Goal: Task Accomplishment & Management: Manage account settings

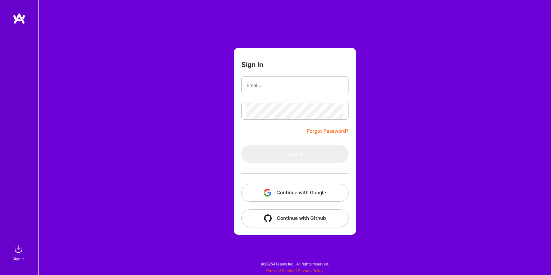
click at [296, 189] on button "Continue with Google" at bounding box center [294, 193] width 107 height 18
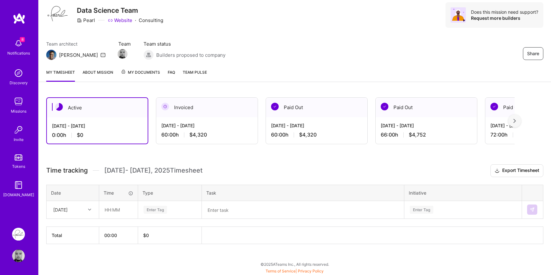
scroll to position [20, 0]
click at [68, 210] on div "[DATE]" at bounding box center [60, 209] width 14 height 7
click at [72, 232] on div "[DATE]" at bounding box center [73, 228] width 52 height 12
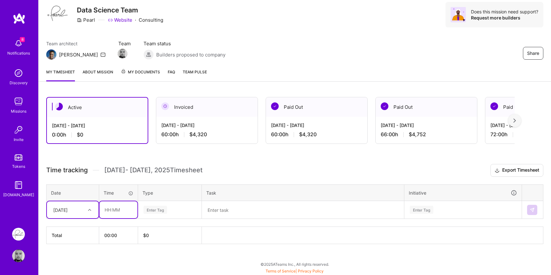
click at [118, 209] on input "text" at bounding box center [118, 209] width 38 height 17
type input "06:00"
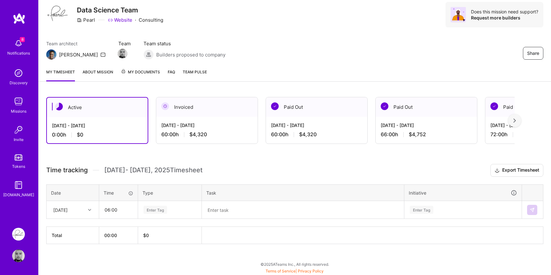
click at [197, 120] on div "[DATE] - [DATE] 60:00 h $4,320" at bounding box center [206, 130] width 101 height 26
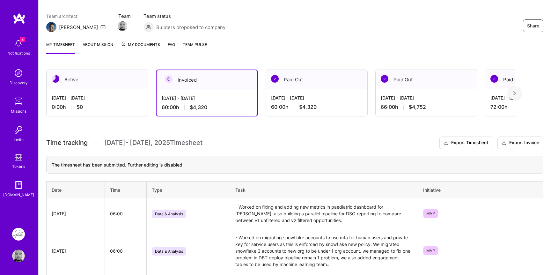
scroll to position [52, 0]
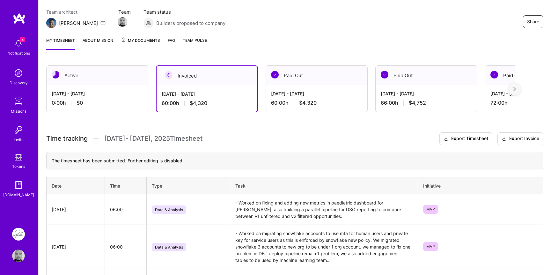
click at [255, 210] on td "- Worked on fixing and adding new metrics in paediatric dashboard for [PERSON_N…" at bounding box center [324, 209] width 188 height 31
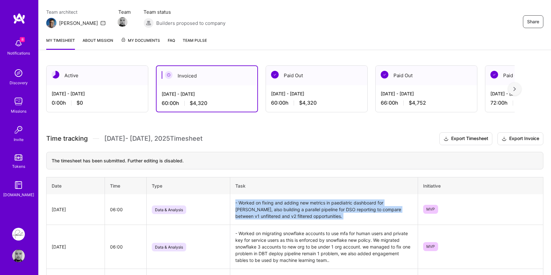
click at [255, 210] on td "- Worked on fixing and adding new metrics in paediatric dashboard for [PERSON_N…" at bounding box center [324, 209] width 188 height 31
copy td "- Worked on fixing and adding new metrics in paediatric dashboard for [PERSON_N…"
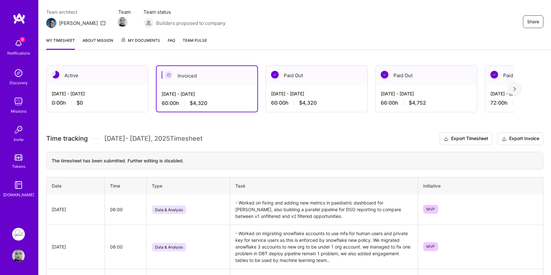
click at [92, 98] on div "[DATE] - [DATE] 0:00 h $0" at bounding box center [97, 98] width 101 height 26
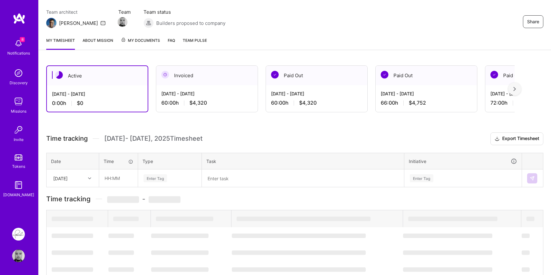
scroll to position [20, 0]
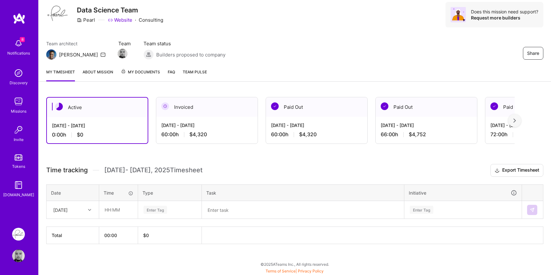
click at [88, 208] on icon at bounding box center [89, 209] width 3 height 3
click at [73, 227] on div "[DATE]" at bounding box center [73, 228] width 52 height 12
click at [118, 209] on input "text" at bounding box center [118, 209] width 38 height 17
type input "06:00"
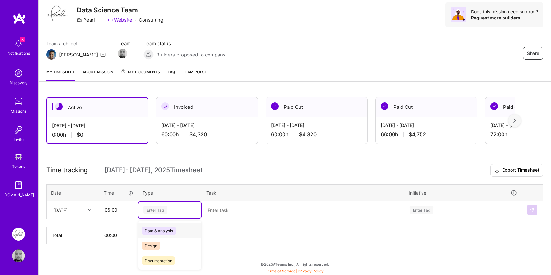
click at [173, 203] on div "Enter Tag" at bounding box center [169, 209] width 63 height 17
click at [163, 229] on span "Data & Analysis" at bounding box center [159, 230] width 34 height 9
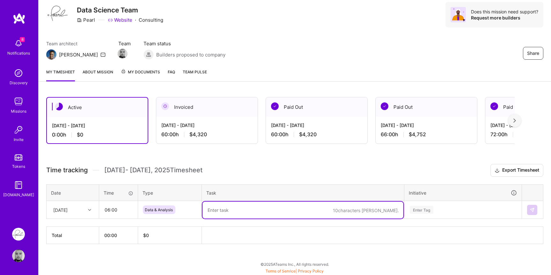
click at [247, 209] on textarea at bounding box center [302, 209] width 201 height 17
paste textarea "- Worked on fixing and adding new metrics in paediatric dashboard for [PERSON_N…"
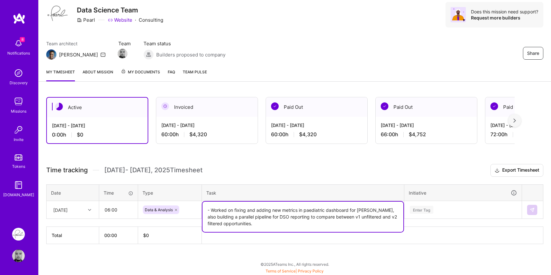
click at [250, 208] on textarea "- Worked on fixing and adding new metrics in paediatric dashboard for [PERSON_N…" at bounding box center [302, 216] width 201 height 30
drag, startPoint x: 250, startPoint y: 208, endPoint x: 233, endPoint y: 223, distance: 21.7
click at [233, 223] on textarea "- Worked on fixing and adding new metrics in paediatric dashboard for [PERSON_N…" at bounding box center [302, 216] width 201 height 30
click at [250, 209] on textarea "- Worked on fixing and adding new metrics in paediatric dashboard for [PERSON_N…" at bounding box center [302, 216] width 201 height 30
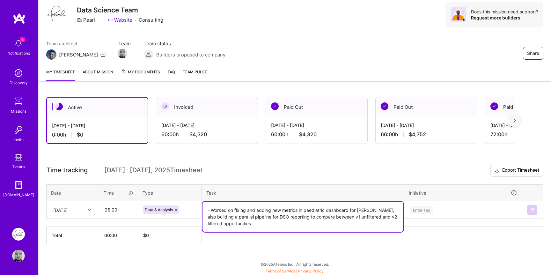
drag, startPoint x: 250, startPoint y: 209, endPoint x: 246, endPoint y: 215, distance: 6.6
click at [246, 215] on textarea "- Worked on fixing and adding new metrics in paediatric dashboard for [PERSON_N…" at bounding box center [302, 216] width 201 height 30
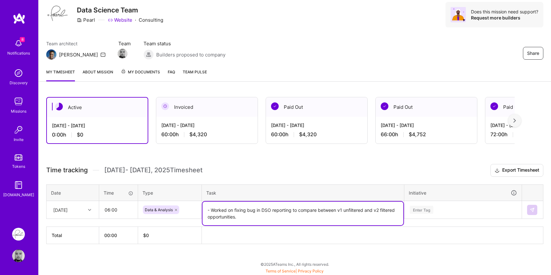
click at [308, 208] on textarea "- Worked on fixing bug in DSO reporting to compare between v1 unfiltered and v2…" at bounding box center [302, 213] width 201 height 24
drag, startPoint x: 308, startPoint y: 208, endPoint x: 231, endPoint y: 218, distance: 77.8
click at [231, 218] on textarea "- Worked on fixing bug in DSO reporting to compare between v1 unfiltered and v2…" at bounding box center [302, 213] width 201 height 24
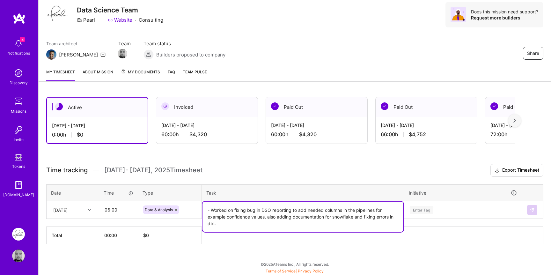
type textarea "- Worked on fixing bug in DSO reporting to add needed columns in the pipelines …"
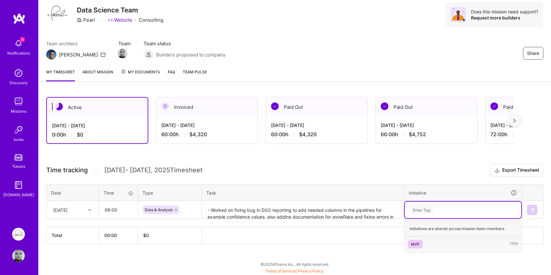
click at [436, 210] on div "Enter Tag" at bounding box center [463, 210] width 108 height 8
click at [413, 244] on div "MVP" at bounding box center [415, 244] width 9 height 7
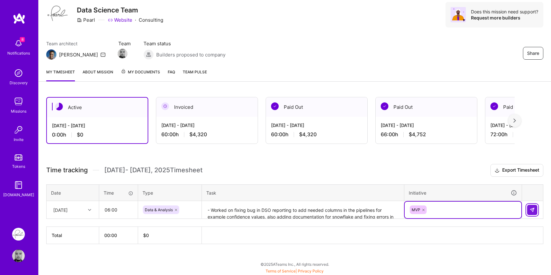
click at [535, 208] on button at bounding box center [532, 210] width 10 height 10
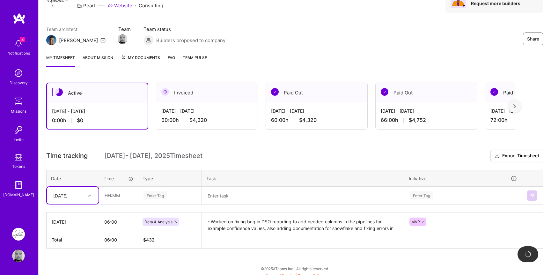
scroll to position [39, 0]
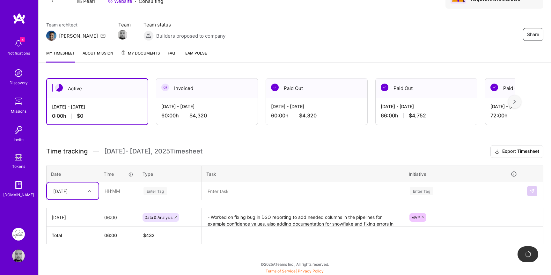
click at [73, 199] on div "option [DATE], selected. Select is focused ,type to refine list, press Down to …" at bounding box center [73, 190] width 52 height 17
click at [73, 209] on div "[DATE]" at bounding box center [73, 209] width 52 height 12
click at [113, 197] on input "text" at bounding box center [118, 190] width 38 height 17
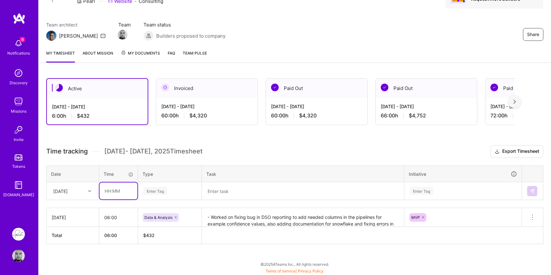
type input "06:00"
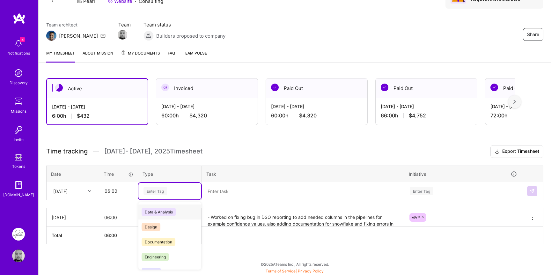
click at [155, 194] on div "Enter Tag" at bounding box center [155, 191] width 24 height 10
click at [156, 208] on span "Data & Analysis" at bounding box center [159, 212] width 34 height 9
click at [231, 188] on textarea at bounding box center [302, 191] width 201 height 17
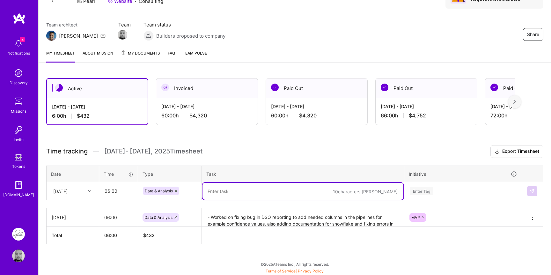
paste textarea "- Worked on fixing bug in DSO reporting to add needed columns in the pipelines …"
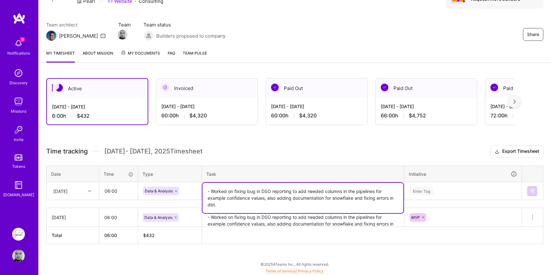
type textarea "- Worked on fixing bug in DSO reporting to add needed columns in the pipelines …"
click at [446, 190] on div "Enter Tag" at bounding box center [463, 191] width 108 height 8
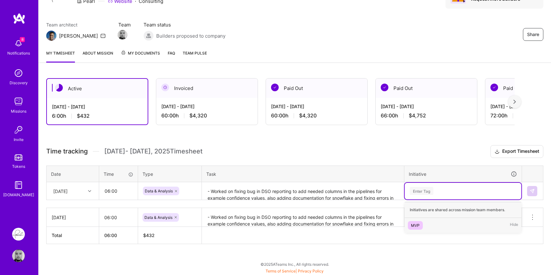
click at [416, 222] on div "MVP" at bounding box center [415, 225] width 9 height 7
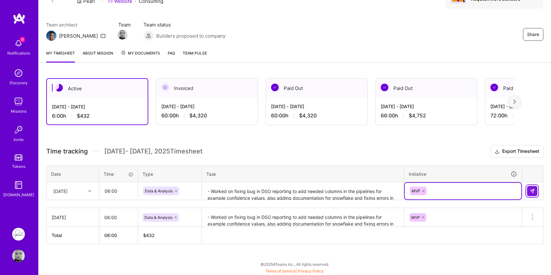
click at [535, 192] on button at bounding box center [532, 191] width 10 height 10
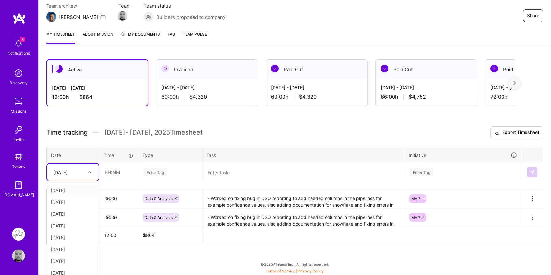
scroll to position [62, 0]
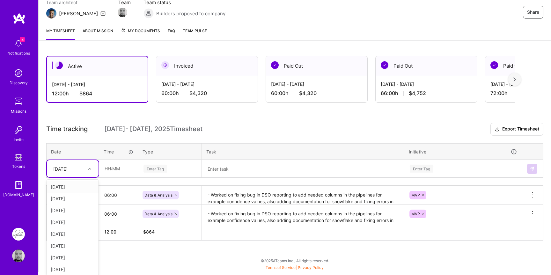
click at [82, 167] on div "[DATE]" at bounding box center [67, 168] width 35 height 11
click at [75, 200] on div "[DATE]" at bounding box center [73, 197] width 52 height 12
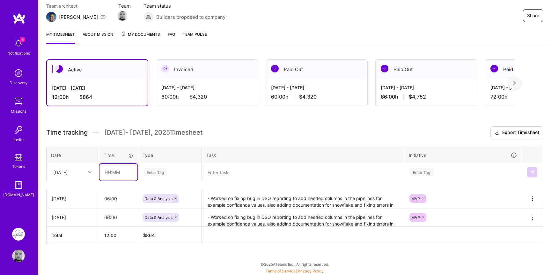
click at [116, 175] on input "text" at bounding box center [118, 172] width 38 height 17
type input "06:00"
click at [160, 170] on div "Enter Tag" at bounding box center [155, 172] width 24 height 10
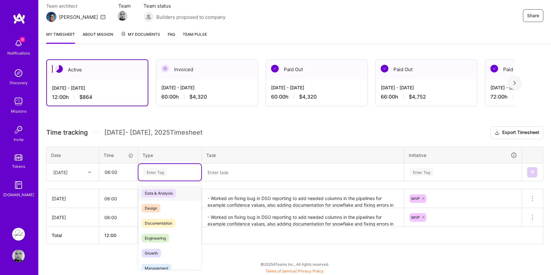
click at [168, 194] on span "Data & Analysis" at bounding box center [159, 193] width 34 height 9
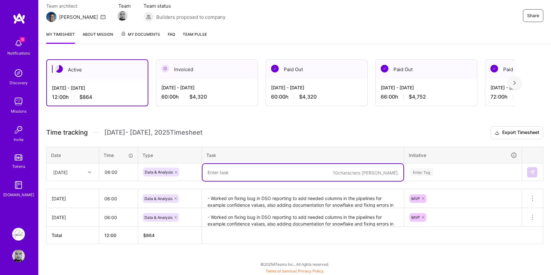
click at [219, 168] on textarea at bounding box center [302, 172] width 201 height 17
paste textarea "- Worked on fixing bug in DSO reporting to add needed columns in the pipelines …"
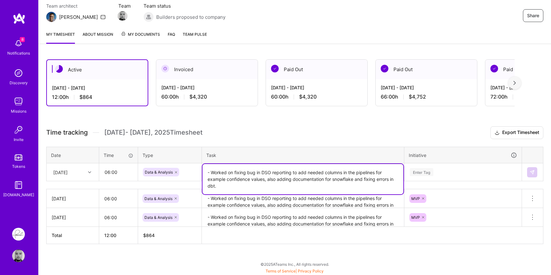
click at [241, 171] on textarea "- Worked on fixing bug in DSO reporting to add needed columns in the pipelines …" at bounding box center [302, 179] width 201 height 30
click at [240, 171] on textarea "- Worked on fixing bug in DSO reporting to add needed columns in the pipelines …" at bounding box center [302, 179] width 201 height 30
click at [220, 172] on textarea "- Worked on fixing bug in DSO reporting to add needed columns in the pipelines …" at bounding box center [302, 179] width 201 height 30
drag, startPoint x: 220, startPoint y: 172, endPoint x: 261, endPoint y: 178, distance: 41.3
click at [261, 178] on textarea "- Worked on fixing bug in DSO reporting to add needed columns in the pipelines …" at bounding box center [302, 179] width 201 height 30
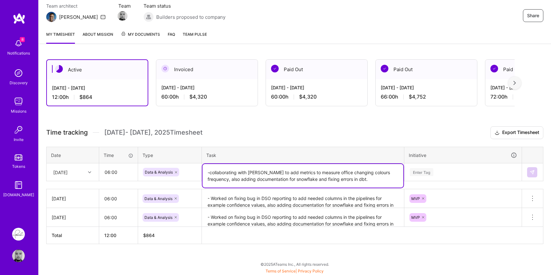
click at [341, 175] on textarea "-collaborating with [PERSON_NAME] to add metrics to measure office changing col…" at bounding box center [302, 176] width 201 height 24
click at [362, 173] on textarea "-collaborating with [PERSON_NAME] to add metrics to measure office changing col…" at bounding box center [302, 176] width 201 height 24
click at [348, 174] on textarea "-collaborating with [PERSON_NAME] to add metrics to measure office changing col…" at bounding box center [302, 176] width 201 height 24
click at [347, 179] on textarea "-collaborating with [PERSON_NAME] to add metrics to measure office changing col…" at bounding box center [302, 176] width 201 height 24
click at [344, 179] on textarea "-collaborating with [PERSON_NAME] to add metrics to measure office changing col…" at bounding box center [302, 176] width 201 height 24
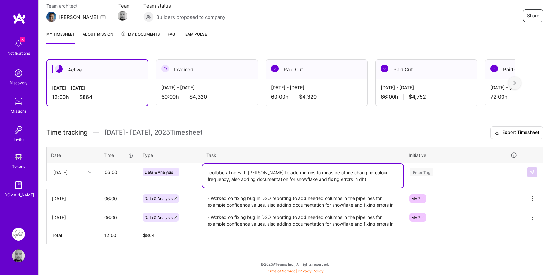
type textarea "-collaborating with [PERSON_NAME] to add metrics to measure office changing col…"
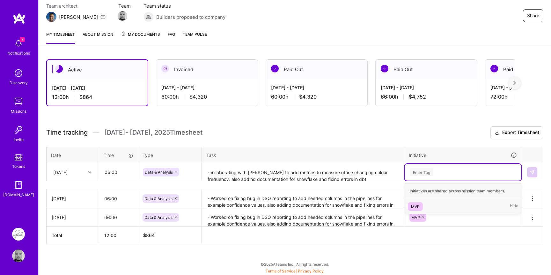
click at [425, 172] on div "Enter Tag" at bounding box center [422, 172] width 24 height 10
click at [413, 204] on div "MVP" at bounding box center [415, 206] width 9 height 7
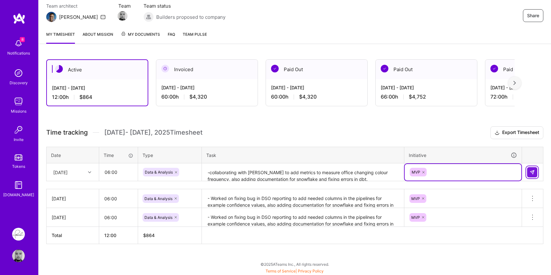
click at [530, 170] on img at bounding box center [531, 172] width 5 height 5
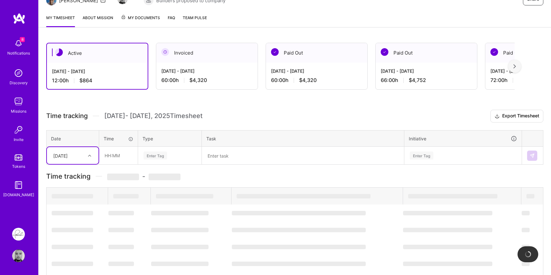
scroll to position [76, 0]
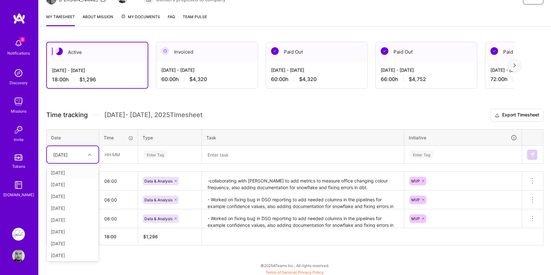
click at [66, 156] on div "[DATE]" at bounding box center [60, 154] width 14 height 7
click at [72, 194] on div "[DATE]" at bounding box center [73, 195] width 52 height 12
click at [119, 153] on input "text" at bounding box center [118, 154] width 38 height 17
type input "06:00"
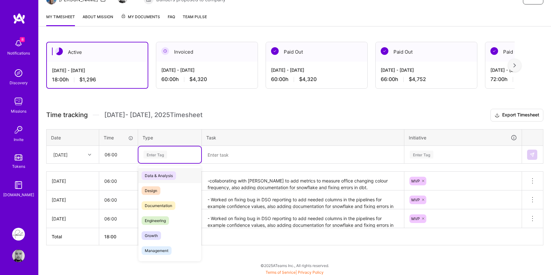
click at [159, 161] on div "Enter Tag" at bounding box center [169, 154] width 63 height 17
click at [159, 158] on div "Enter Tag" at bounding box center [169, 154] width 63 height 17
click at [159, 154] on div "Enter Tag" at bounding box center [155, 155] width 24 height 10
click at [159, 171] on span "Data & Analysis" at bounding box center [159, 175] width 34 height 9
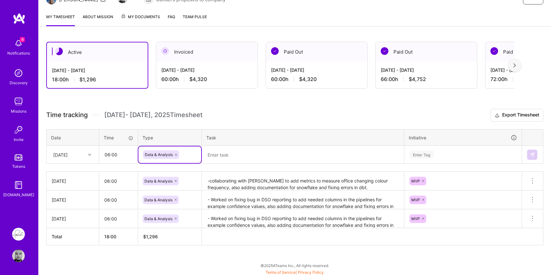
click at [229, 156] on textarea at bounding box center [302, 154] width 201 height 17
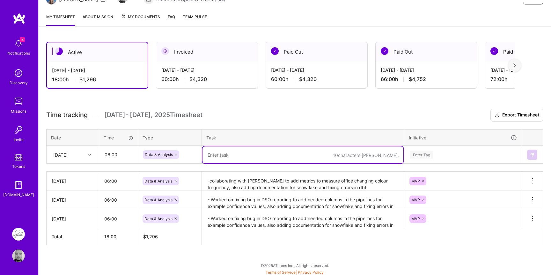
paste textarea "-collaborating with [PERSON_NAME] to add metrics to measure office changing col…"
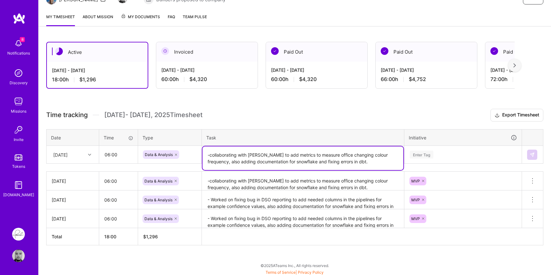
click at [365, 154] on textarea "-collaborating with [PERSON_NAME] to add metrics to measure office changing col…" at bounding box center [302, 158] width 201 height 24
click at [326, 155] on textarea "-collaborating with [PERSON_NAME] to add metrics to measure office changing col…" at bounding box center [302, 158] width 201 height 24
type textarea "-collaborating with [PERSON_NAME] to add metrics to measure office changing col…"
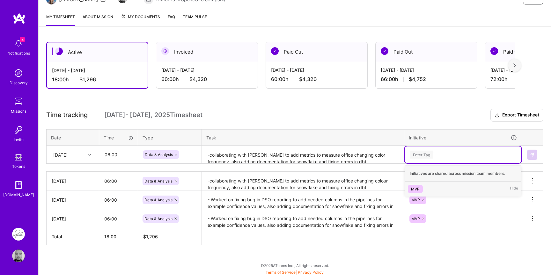
click at [466, 153] on div "Enter Tag" at bounding box center [463, 154] width 108 height 8
click at [416, 187] on div "MVP" at bounding box center [415, 189] width 9 height 7
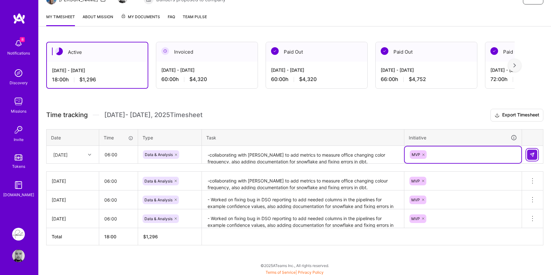
click at [533, 153] on img at bounding box center [531, 154] width 5 height 5
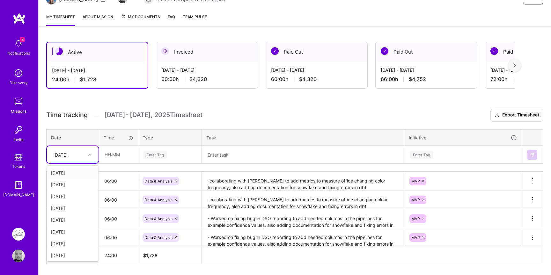
click at [72, 159] on div "[DATE]" at bounding box center [73, 154] width 52 height 17
click at [63, 229] on div "[DATE]" at bounding box center [73, 230] width 52 height 12
click at [120, 151] on input "text" at bounding box center [118, 154] width 38 height 17
type input "06:00"
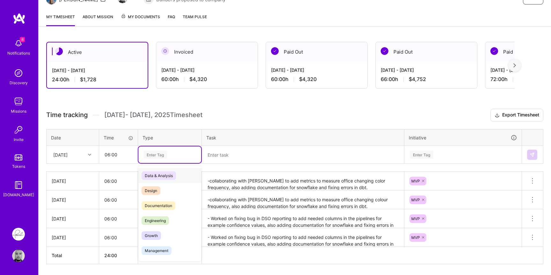
click at [158, 152] on div "Enter Tag" at bounding box center [155, 155] width 24 height 10
click at [164, 173] on span "Data & Analysis" at bounding box center [159, 175] width 34 height 9
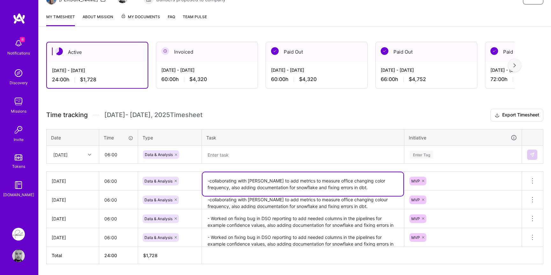
click at [256, 186] on textarea "-collaborating with [PERSON_NAME] to add metrics to measure office changing col…" at bounding box center [302, 184] width 201 height 24
click at [275, 154] on textarea at bounding box center [302, 154] width 201 height 17
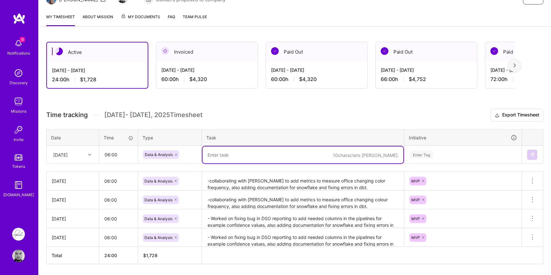
paste textarea "-collaborating with [PERSON_NAME] to add metrics to measure office changing col…"
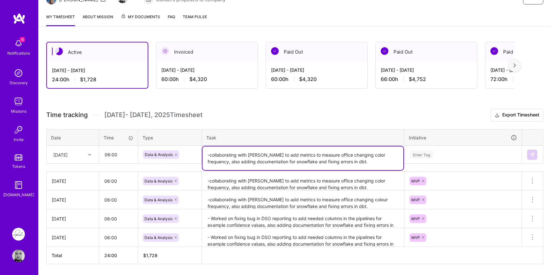
click at [211, 155] on textarea "-collaborating with [PERSON_NAME] to add metrics to measure office changing col…" at bounding box center [302, 158] width 201 height 24
click at [352, 160] on textarea "- collaborating with [PERSON_NAME] to add metrics to measure office changing co…" at bounding box center [302, 158] width 201 height 24
type textarea "- collaborating with [PERSON_NAME] to add metrics to measure office changing co…"
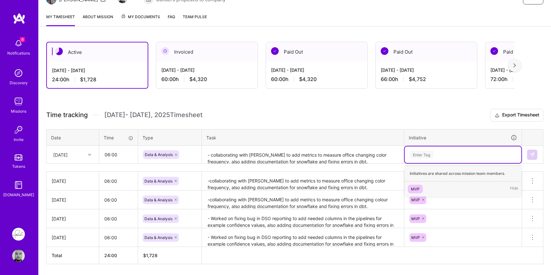
click at [418, 154] on div "Enter Tag" at bounding box center [422, 155] width 24 height 10
click at [419, 188] on div "MVP" at bounding box center [415, 189] width 9 height 7
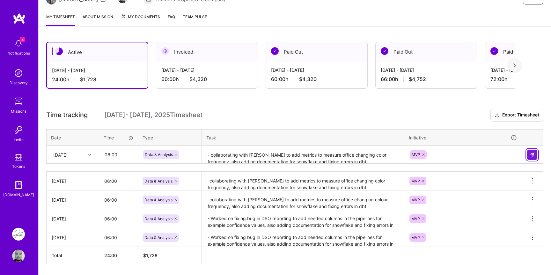
click at [532, 154] on img at bounding box center [531, 154] width 5 height 5
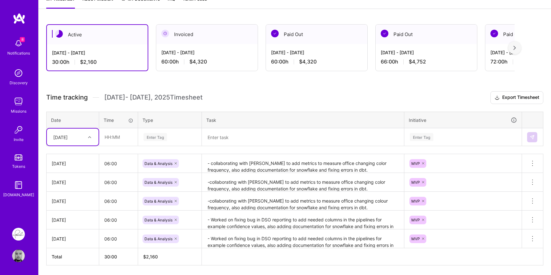
scroll to position [93, 0]
click at [215, 178] on textarea "-collaborating with [PERSON_NAME] to add metrics to measure office changing col…" at bounding box center [302, 182] width 201 height 18
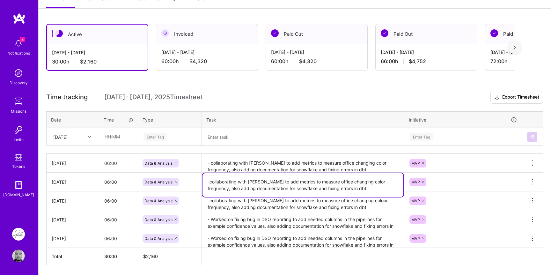
click at [211, 181] on textarea "-collaborating with [PERSON_NAME] to add metrics to measure office changing col…" at bounding box center [302, 185] width 201 height 24
type textarea "- collaborating with [PERSON_NAME] to add metrics to measure office changing co…"
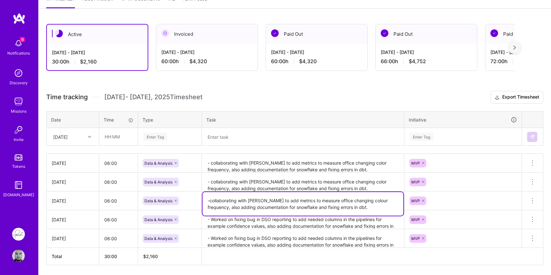
click at [345, 205] on textarea "-collaborating with [PERSON_NAME] to add metrics to measure office changing col…" at bounding box center [302, 204] width 201 height 24
click at [364, 199] on textarea "-collaborating with [PERSON_NAME] to add metrics to measure office changing col…" at bounding box center [302, 204] width 201 height 24
click at [210, 200] on textarea "-collaborating with [PERSON_NAME] to add metrics to measure office changing col…" at bounding box center [302, 204] width 201 height 24
type textarea "- collaborating with [PERSON_NAME] to add metrics to measure office changing co…"
click at [316, 89] on div "Active [DATE] - [DATE] 30:00 h $2,160 Invoiced [DATE] - [DATE] 60:00 h $4,320 P…" at bounding box center [295, 156] width 512 height 280
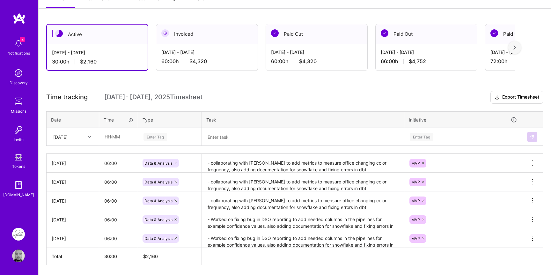
click at [84, 135] on div "[DATE]" at bounding box center [67, 136] width 35 height 11
click at [65, 223] on div "[DATE]" at bounding box center [73, 224] width 52 height 12
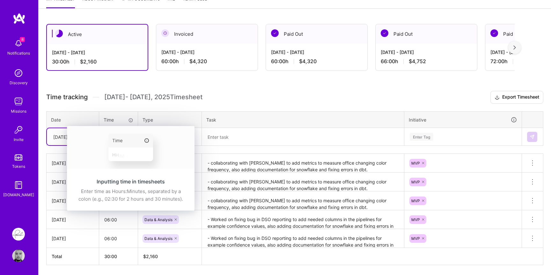
click at [119, 170] on div "Inputting time in timesheets Enter time as Hours:Minutes, separated by a colon …" at bounding box center [131, 190] width 128 height 40
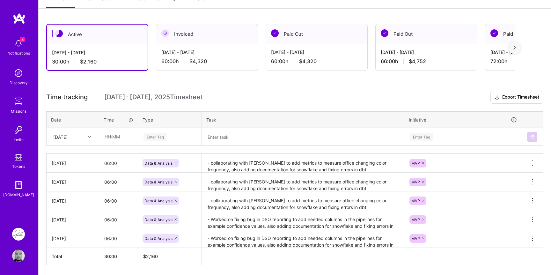
click at [134, 98] on span "[DATE] - [DATE] Timesheet" at bounding box center [153, 97] width 98 height 8
click at [120, 133] on input "text" at bounding box center [118, 136] width 38 height 17
type input "06:00"
click at [171, 139] on div "Enter Tag" at bounding box center [170, 137] width 54 height 8
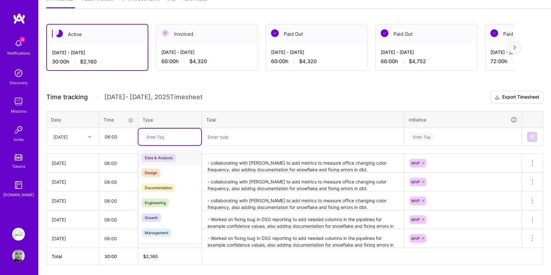
click at [167, 161] on span "Data & Analysis" at bounding box center [159, 157] width 34 height 9
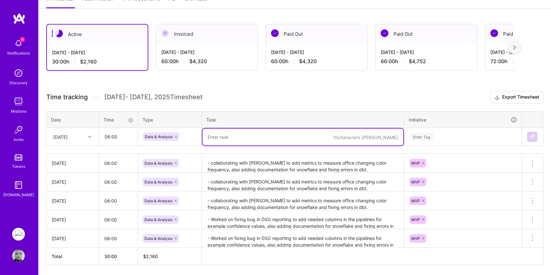
click at [226, 132] on textarea at bounding box center [302, 136] width 201 height 17
click at [235, 164] on textarea "- collaborating with [PERSON_NAME] to add metrics to measure office changing co…" at bounding box center [302, 163] width 201 height 18
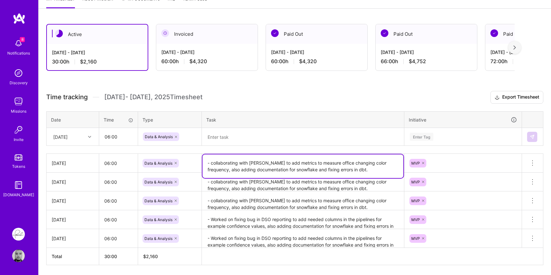
click at [235, 164] on textarea "- collaborating with [PERSON_NAME] to add metrics to measure office changing co…" at bounding box center [302, 166] width 201 height 24
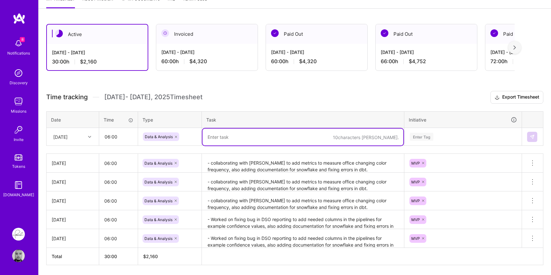
click at [230, 139] on textarea at bounding box center [302, 136] width 201 height 17
paste textarea "- collaborating with [PERSON_NAME] to add metrics to measure office changing co…"
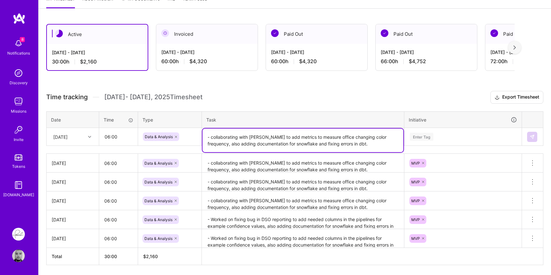
type textarea "- collaborating with [PERSON_NAME] to add metrics to measure office changing co…"
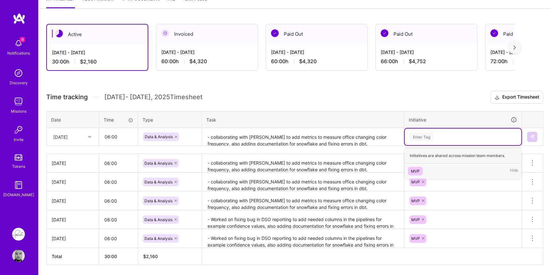
click at [424, 137] on div "Enter Tag" at bounding box center [422, 137] width 24 height 10
click at [415, 170] on div "MVP" at bounding box center [415, 171] width 9 height 7
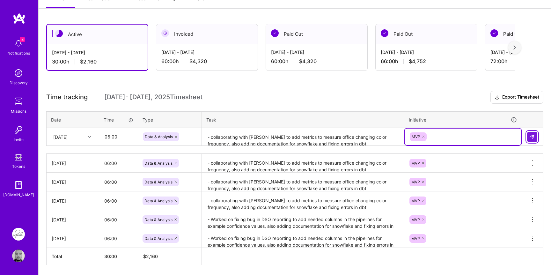
click at [531, 137] on img at bounding box center [531, 136] width 5 height 5
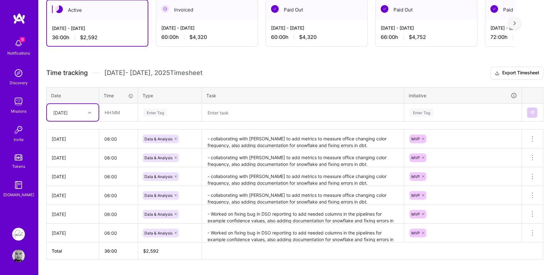
scroll to position [119, 0]
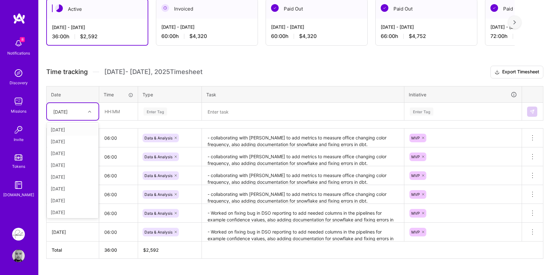
click at [68, 109] on div "[DATE]" at bounding box center [60, 111] width 14 height 7
click at [67, 207] on div "[DATE]" at bounding box center [73, 211] width 52 height 12
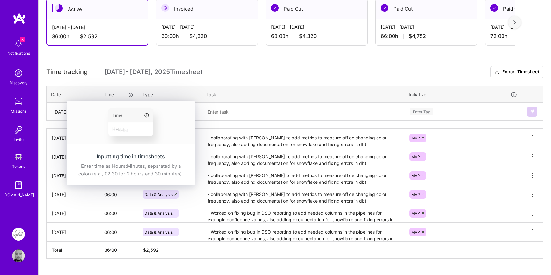
click at [120, 110] on img at bounding box center [131, 122] width 128 height 43
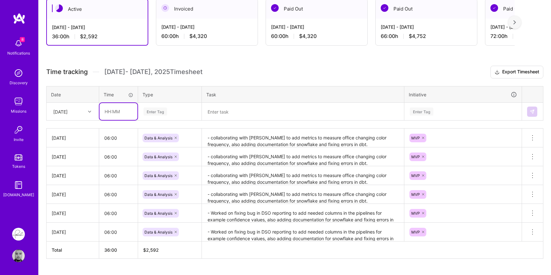
click at [127, 112] on input "text" at bounding box center [118, 111] width 38 height 17
type input "06:00"
click at [164, 113] on div "Enter Tag" at bounding box center [155, 111] width 24 height 10
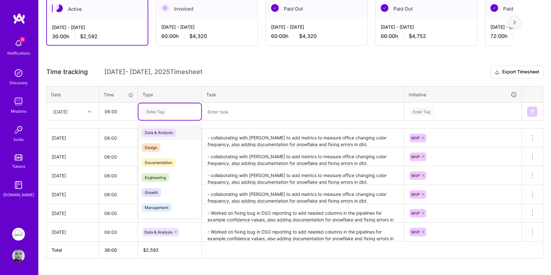
click at [164, 133] on span "Data & Analysis" at bounding box center [159, 132] width 34 height 9
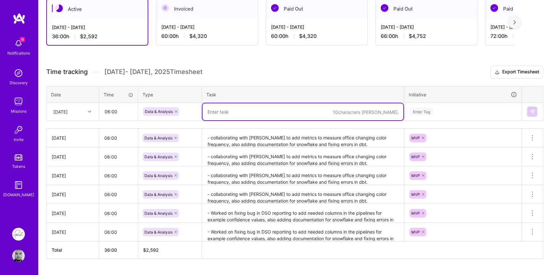
click at [252, 109] on textarea at bounding box center [302, 111] width 201 height 17
paste textarea "- collaborating with [PERSON_NAME] to add metrics to measure office changing co…"
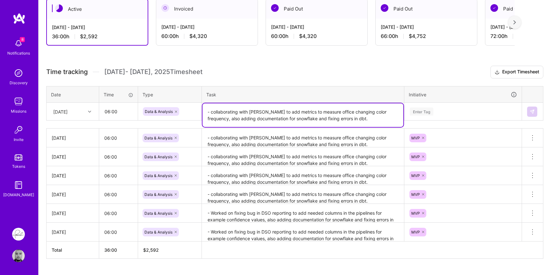
type textarea "- collaborating with [PERSON_NAME] to add metrics to measure office changing co…"
click at [438, 111] on div "Enter Tag" at bounding box center [463, 111] width 108 height 8
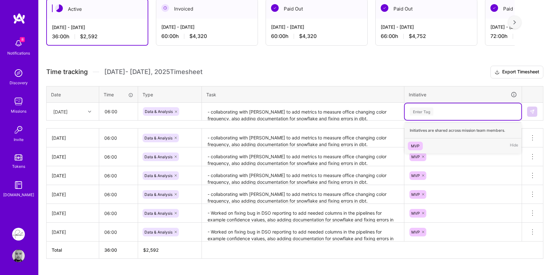
click at [414, 142] on div "MVP" at bounding box center [415, 145] width 9 height 7
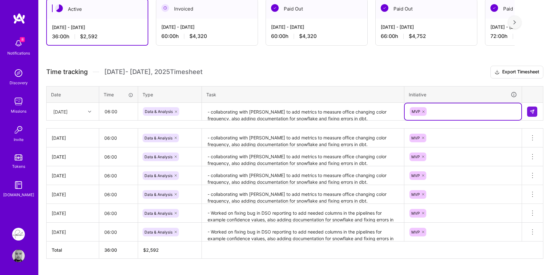
click at [380, 71] on h3 "Time tracking [DATE] - [DATE] Timesheet Export Timesheet" at bounding box center [294, 72] width 497 height 13
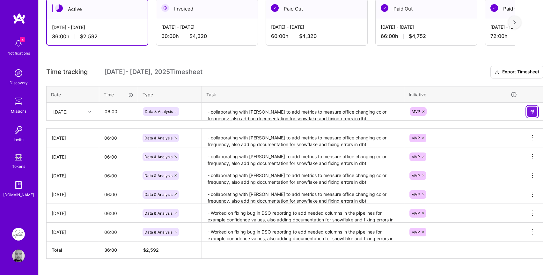
click at [530, 111] on img at bounding box center [531, 111] width 5 height 5
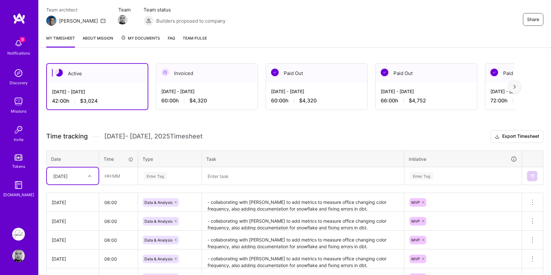
scroll to position [42, 0]
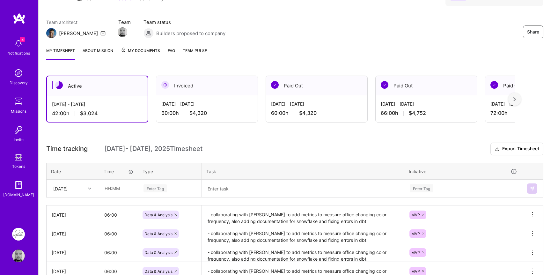
click at [16, 108] on div "Missions" at bounding box center [19, 111] width 16 height 7
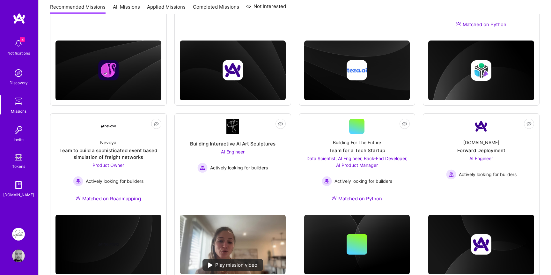
scroll to position [188, 0]
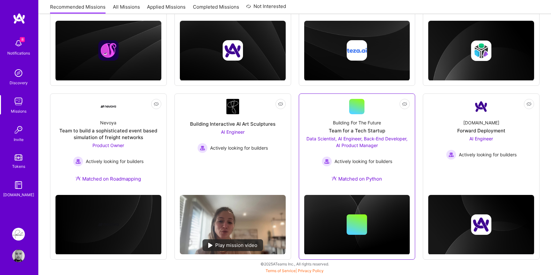
click at [352, 140] on span "Data Scientist, AI Engineer, Back-End Developer, AI Product Manager" at bounding box center [356, 142] width 101 height 12
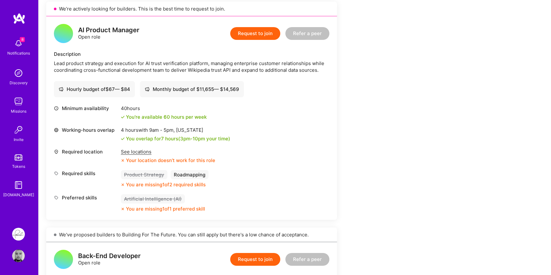
scroll to position [644, 0]
